Goal: Entertainment & Leisure: Consume media (video, audio)

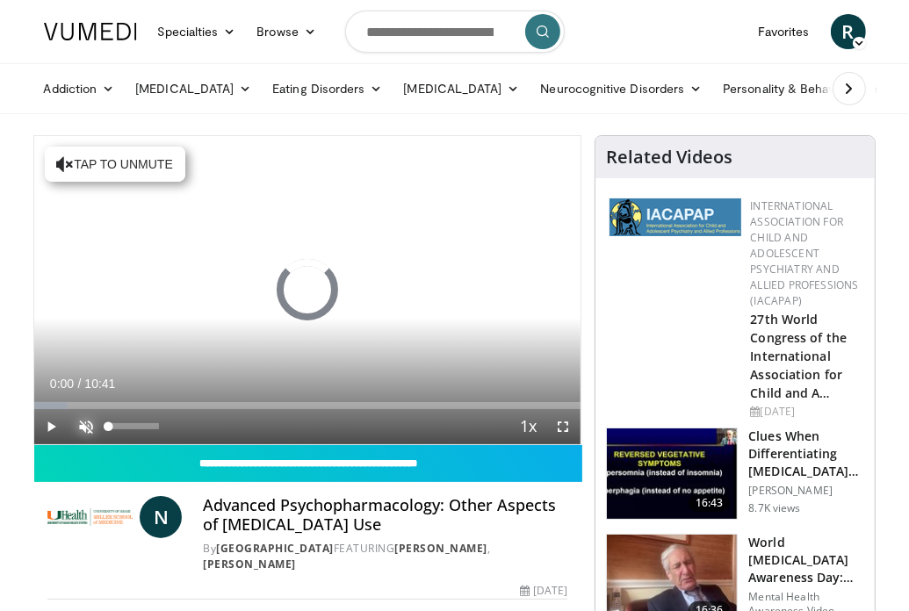
click at [89, 419] on span "Video Player" at bounding box center [86, 426] width 35 height 35
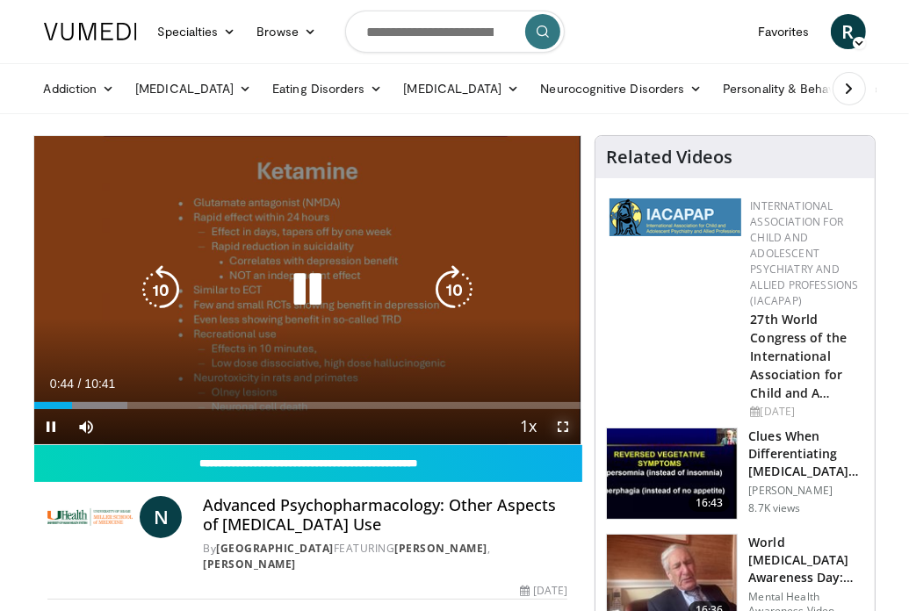
drag, startPoint x: 559, startPoint y: 429, endPoint x: 983, endPoint y: 535, distance: 437.4
click at [559, 429] on span "Video Player" at bounding box center [563, 426] width 35 height 35
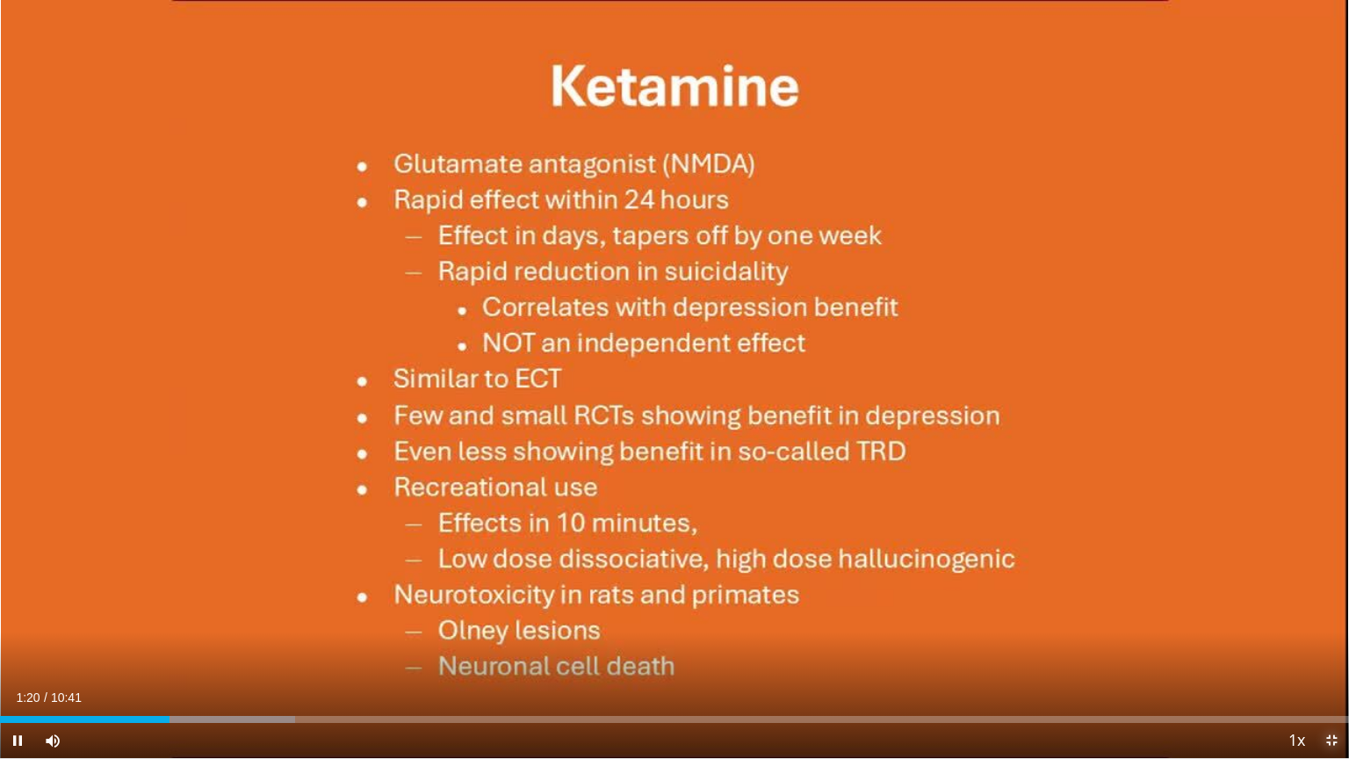
click at [922, 611] on span "Video Player" at bounding box center [1331, 740] width 35 height 35
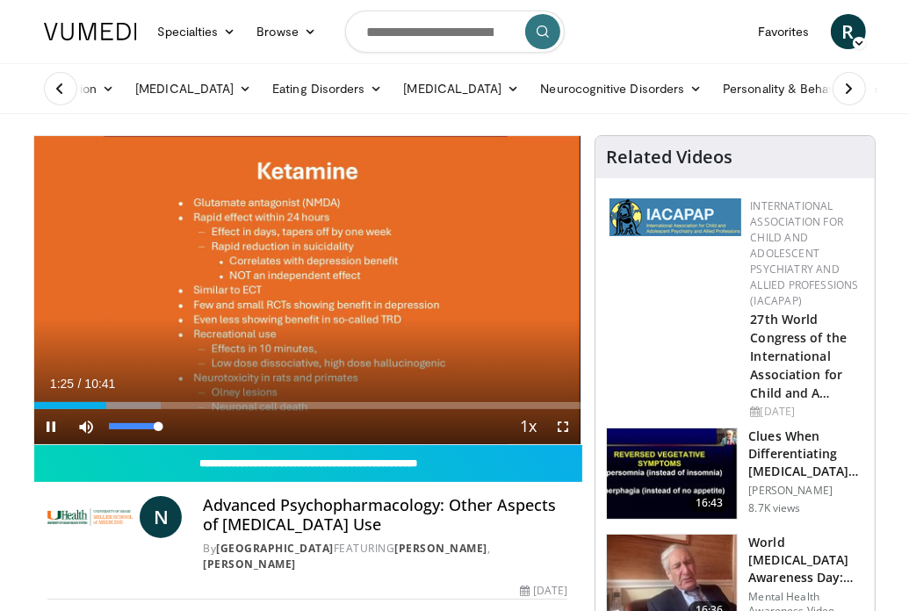
drag, startPoint x: 162, startPoint y: 427, endPoint x: 179, endPoint y: 424, distance: 17.8
click at [179, 424] on div "Mute 100%" at bounding box center [130, 426] width 123 height 35
click at [565, 428] on span "Video Player" at bounding box center [563, 426] width 35 height 35
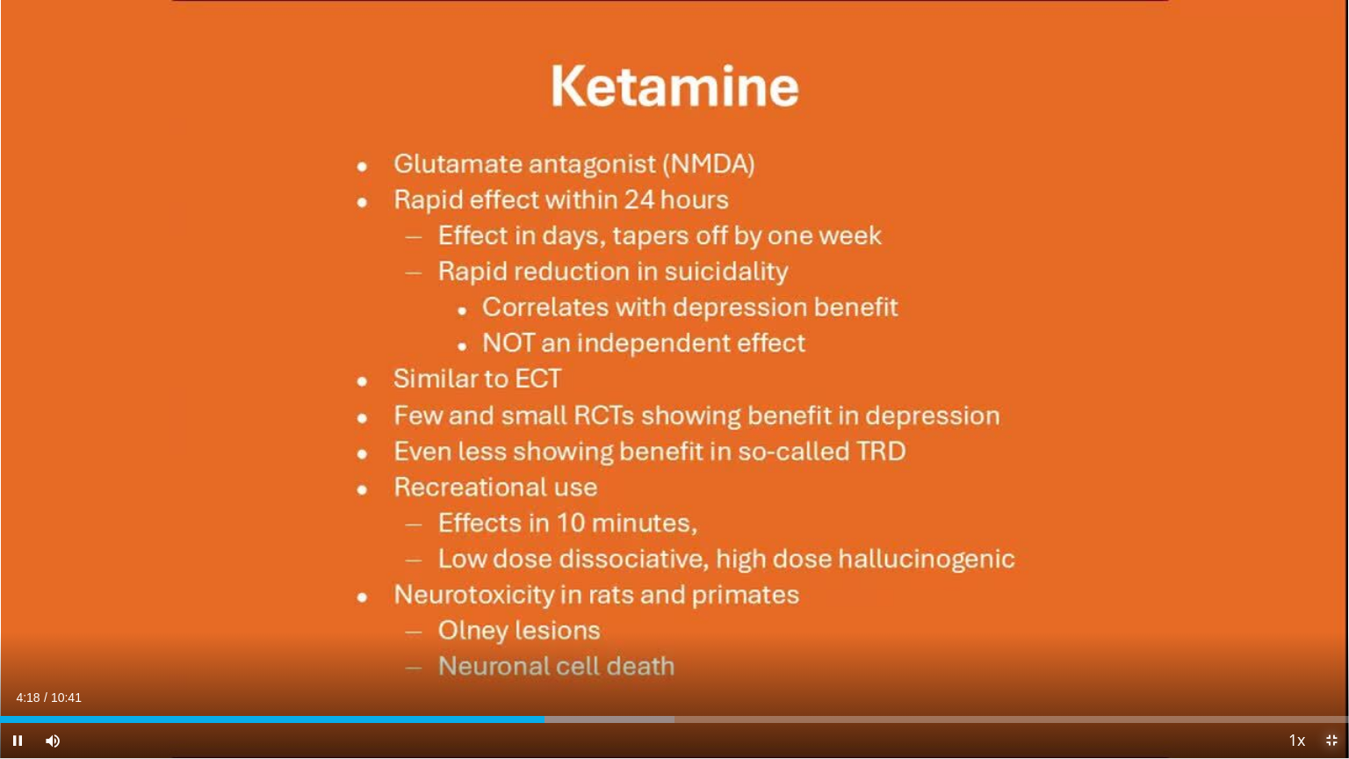
click at [922, 611] on span "Video Player" at bounding box center [1331, 740] width 35 height 35
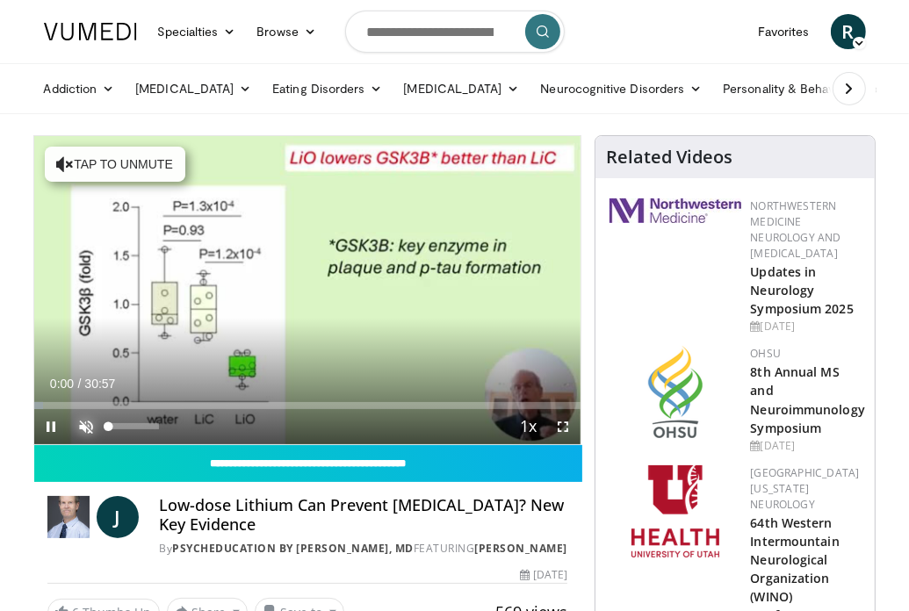
click at [90, 421] on span "Video Player" at bounding box center [86, 426] width 35 height 35
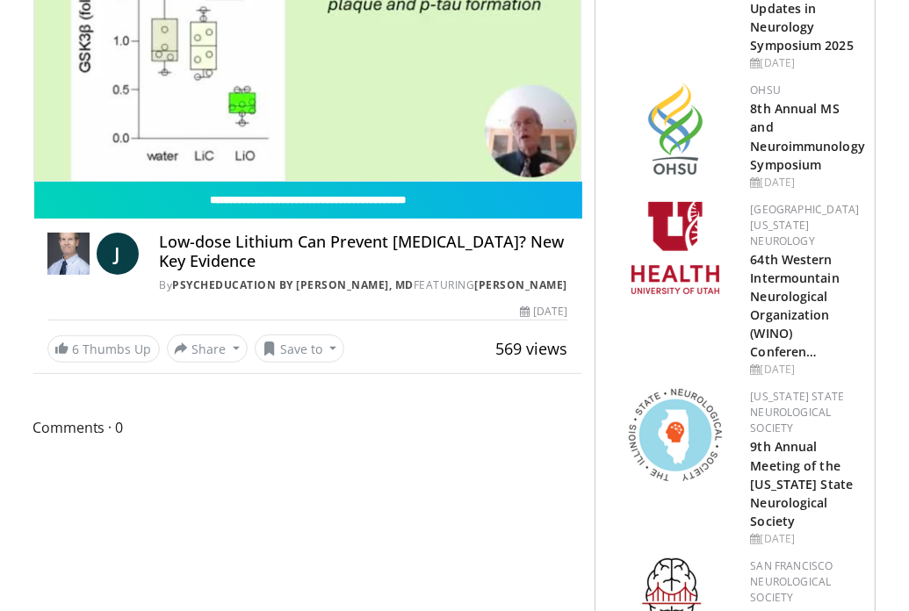
scroll to position [88, 0]
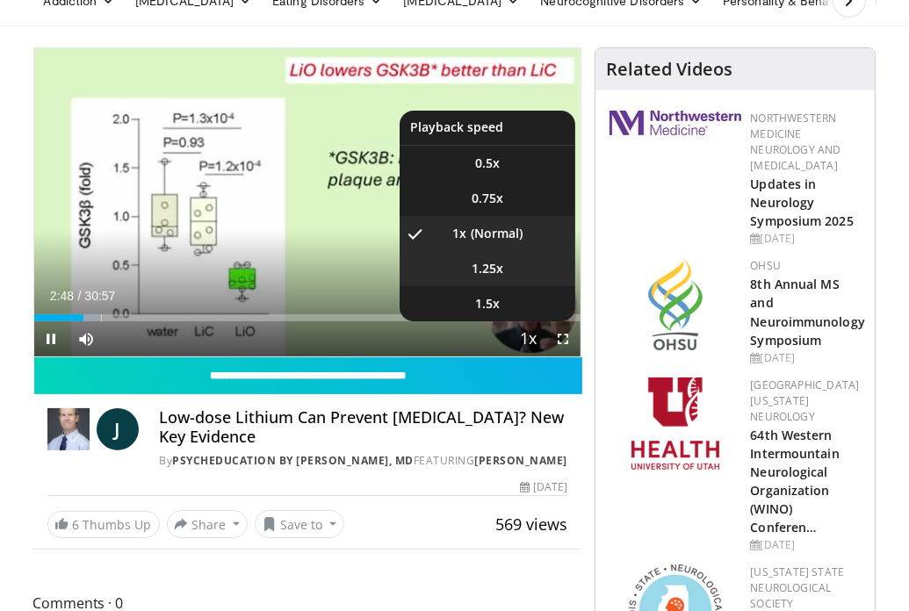
click at [503, 258] on li "1.25x" at bounding box center [488, 268] width 176 height 35
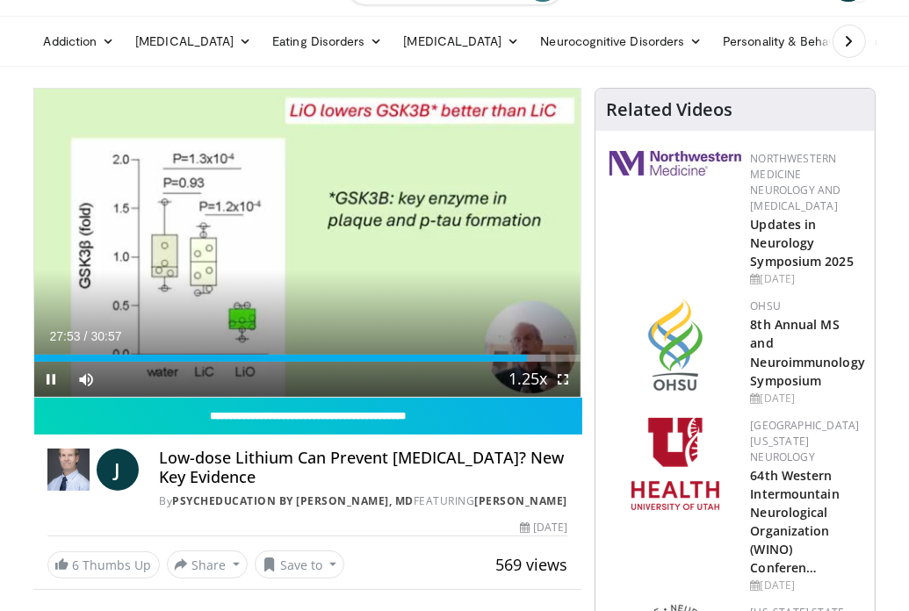
scroll to position [0, 0]
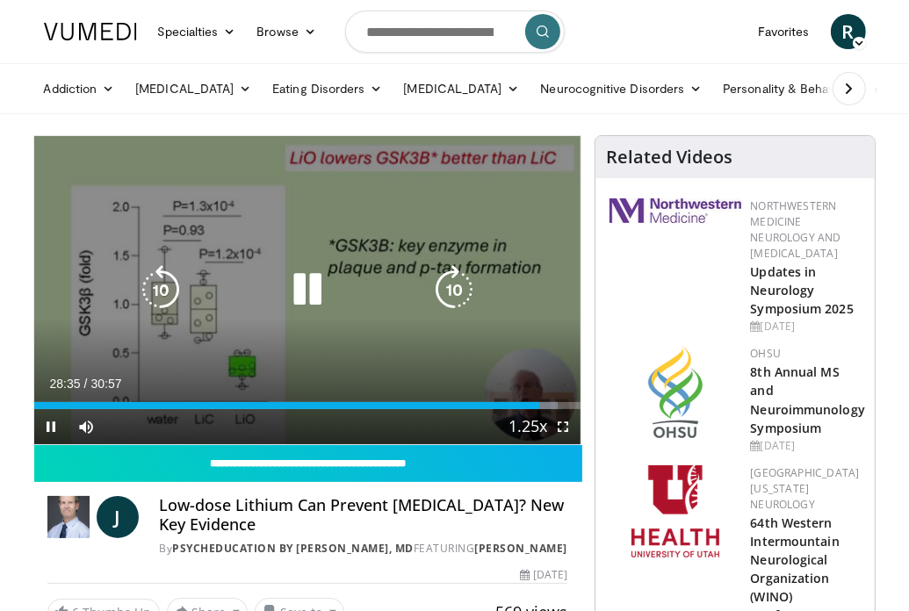
click at [460, 284] on icon "Video Player" at bounding box center [454, 289] width 49 height 49
click at [448, 291] on icon "Video Player" at bounding box center [454, 289] width 49 height 49
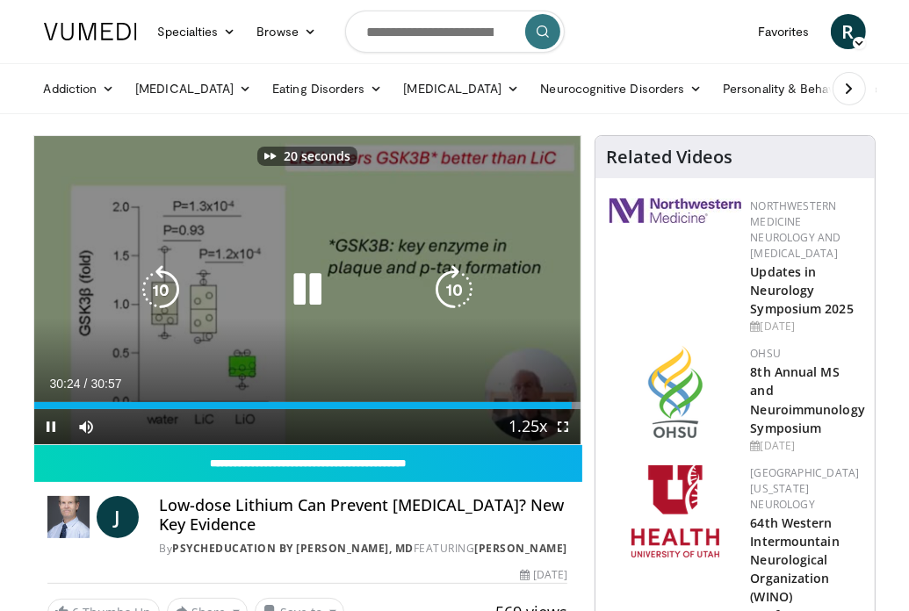
click at [448, 291] on icon "Video Player" at bounding box center [454, 289] width 49 height 49
click at [307, 295] on button "Video Player" at bounding box center [307, 289] width 35 height 35
